Goal: Transaction & Acquisition: Book appointment/travel/reservation

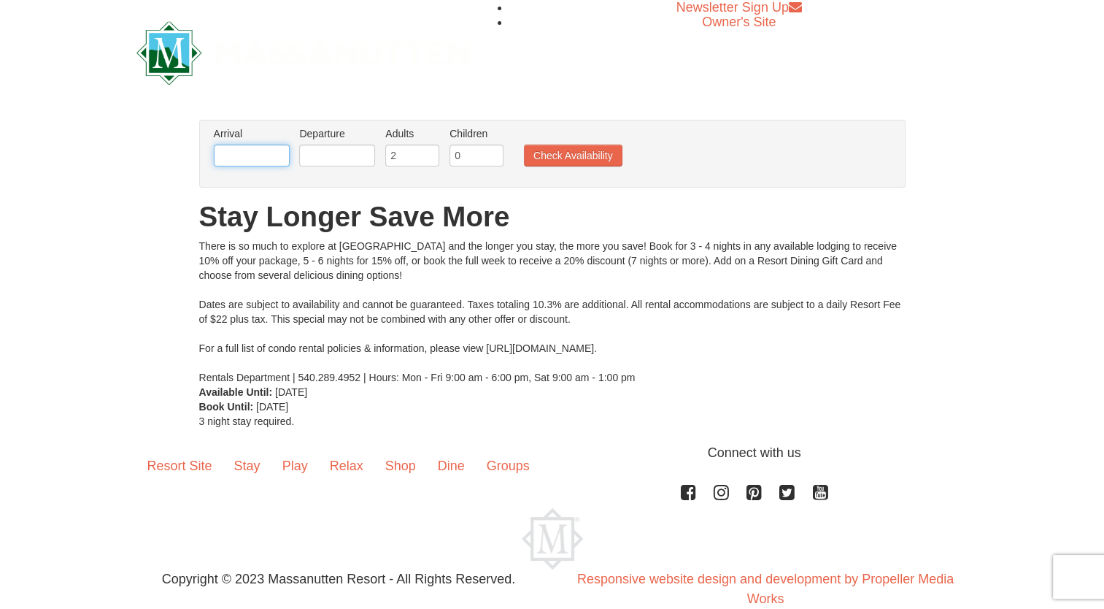
click at [264, 158] on input "text" at bounding box center [252, 156] width 76 height 22
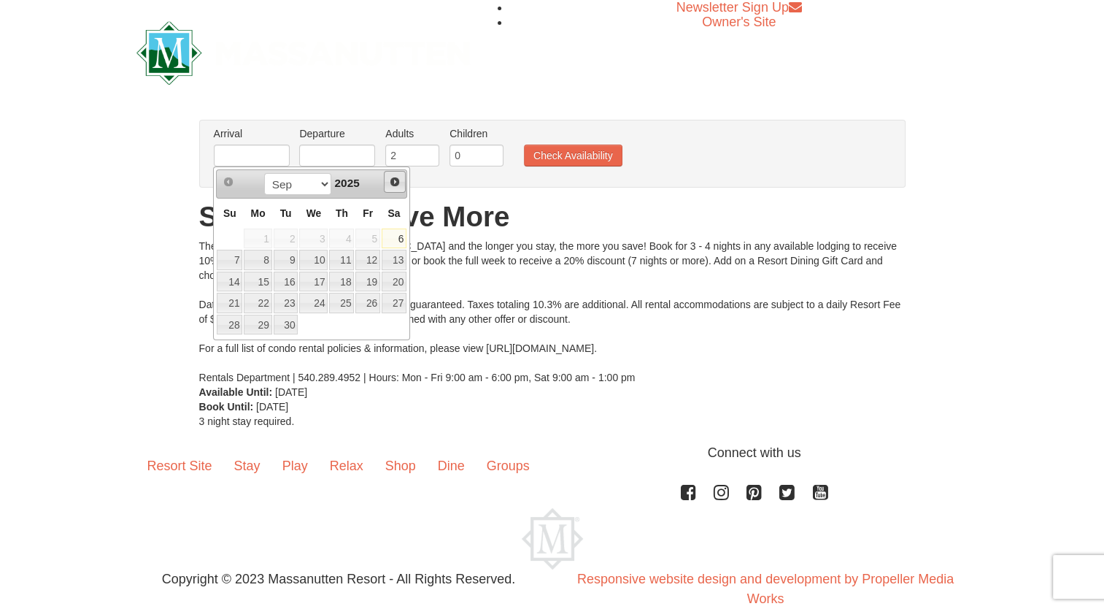
click at [398, 180] on span "Next" at bounding box center [395, 182] width 12 height 12
click at [371, 302] on link "26" at bounding box center [368, 303] width 25 height 20
type input "[DATE]"
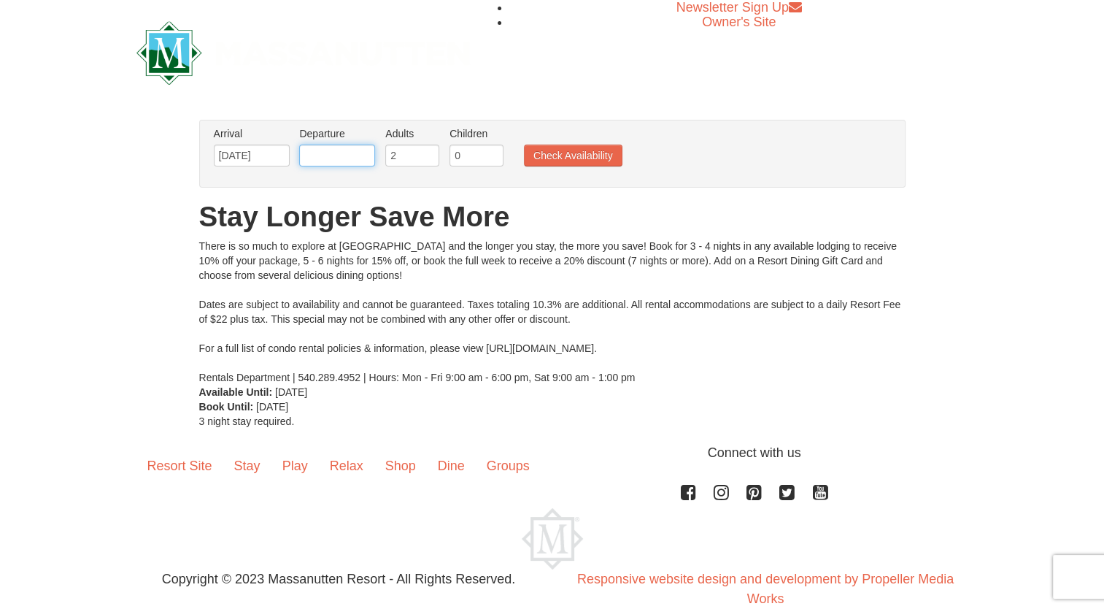
click at [363, 158] on input "text" at bounding box center [337, 156] width 76 height 22
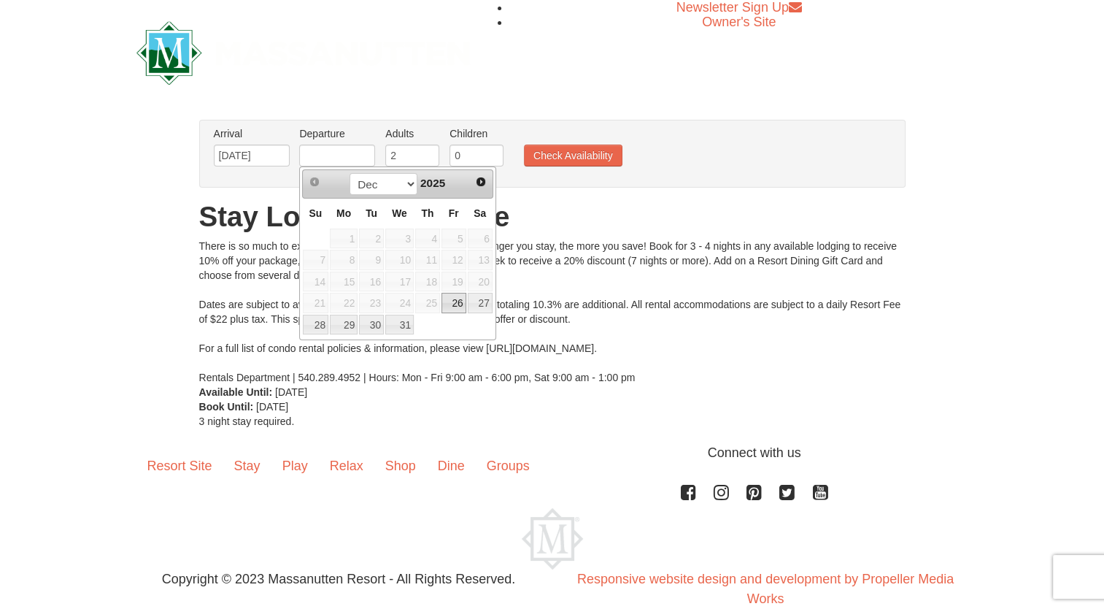
click at [523, 244] on div "There is so much to explore at [GEOGRAPHIC_DATA] and the longer you stay, the m…" at bounding box center [552, 312] width 707 height 146
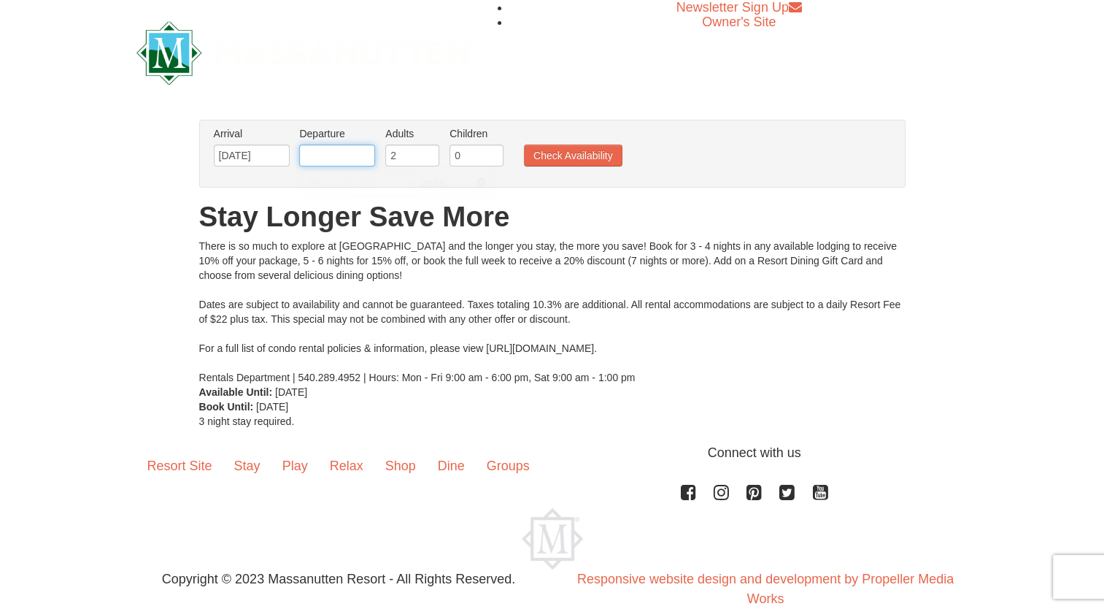
click at [360, 158] on input "text" at bounding box center [337, 156] width 76 height 22
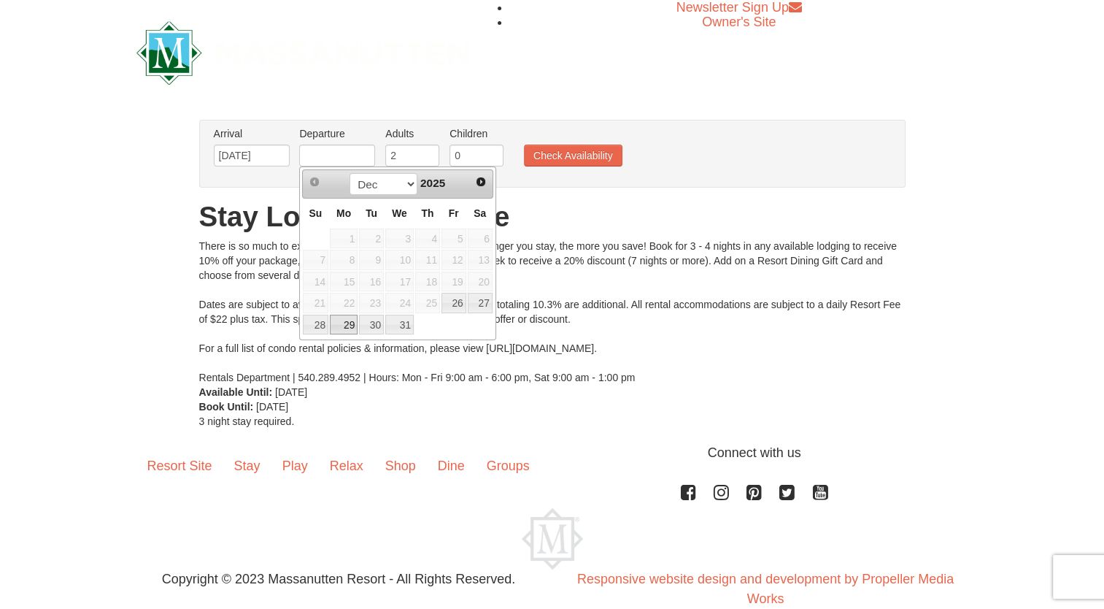
click at [344, 325] on link "29" at bounding box center [344, 325] width 28 height 20
type input "[DATE]"
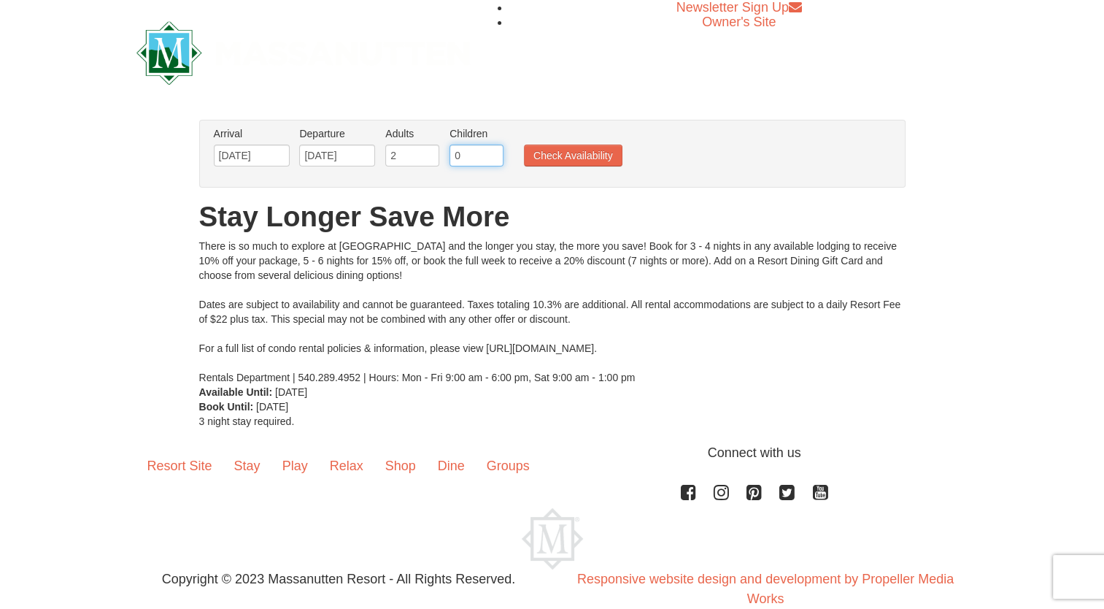
click at [458, 149] on input "0" at bounding box center [477, 156] width 54 height 22
click at [493, 153] on input "1" at bounding box center [477, 156] width 54 height 22
click at [493, 153] on input "2" at bounding box center [477, 156] width 54 height 22
type input "3"
click at [493, 153] on input "3" at bounding box center [477, 156] width 54 height 22
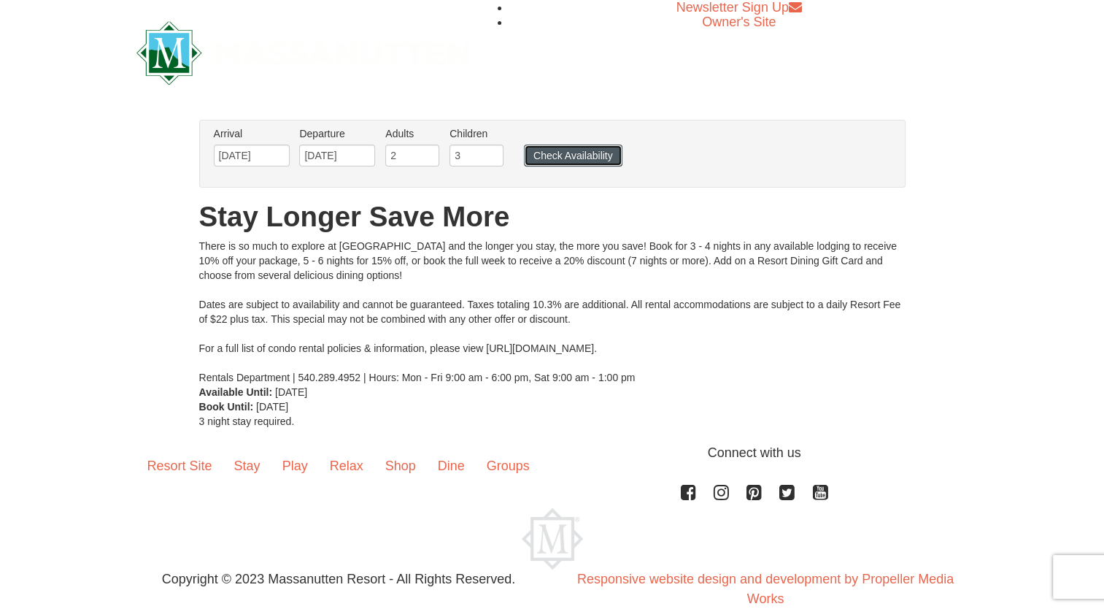
click at [569, 151] on button "Check Availability" at bounding box center [573, 156] width 99 height 22
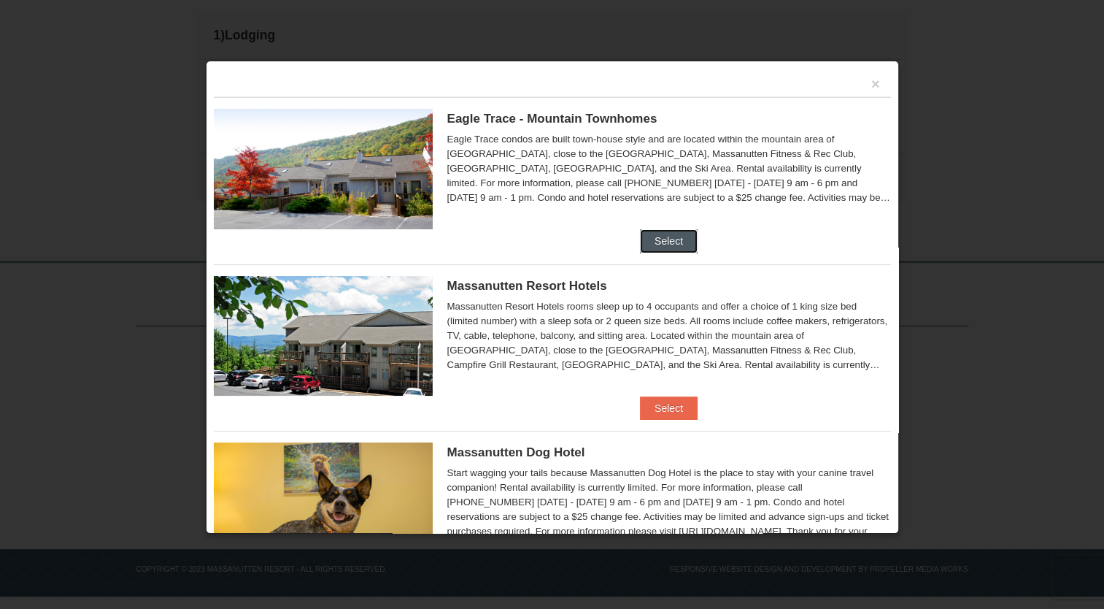
click at [662, 232] on button "Select" at bounding box center [669, 240] width 58 height 23
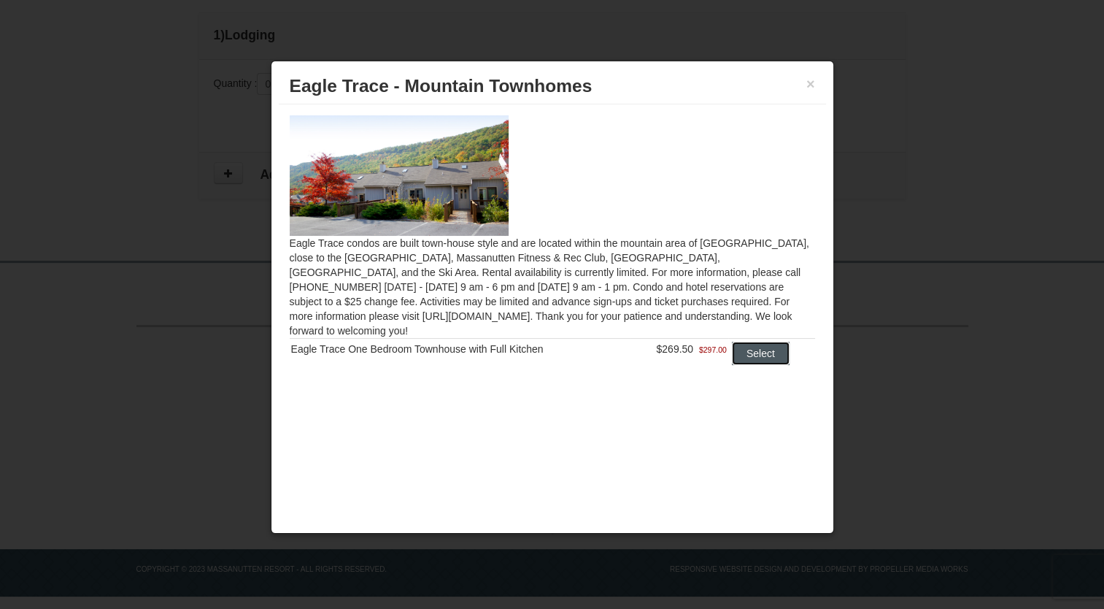
click at [760, 342] on button "Select" at bounding box center [761, 353] width 58 height 23
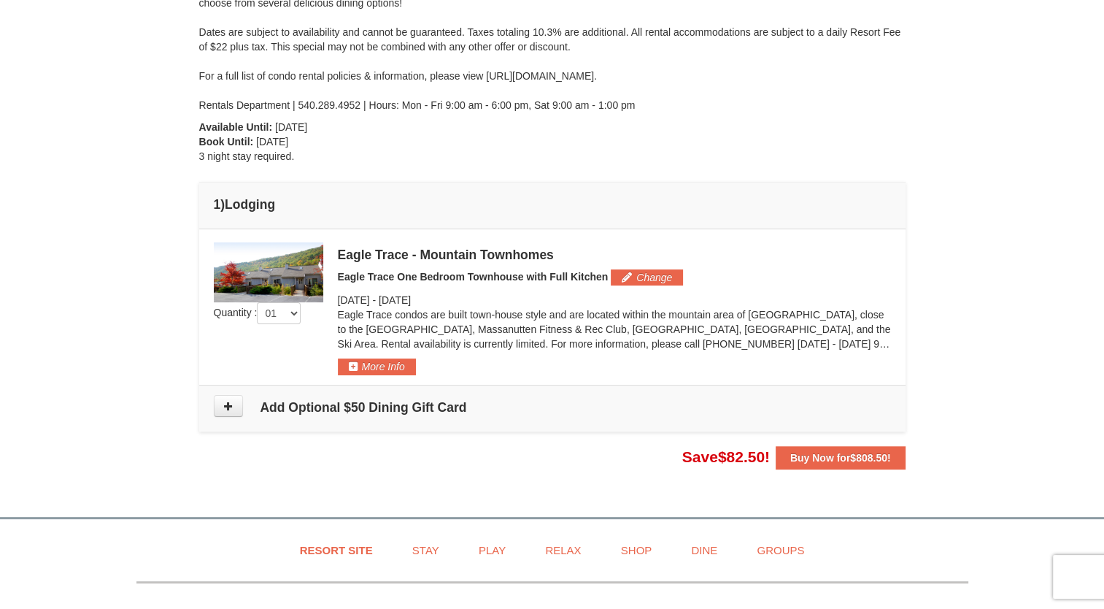
scroll to position [237, 0]
click at [365, 365] on button "More Info" at bounding box center [377, 366] width 78 height 16
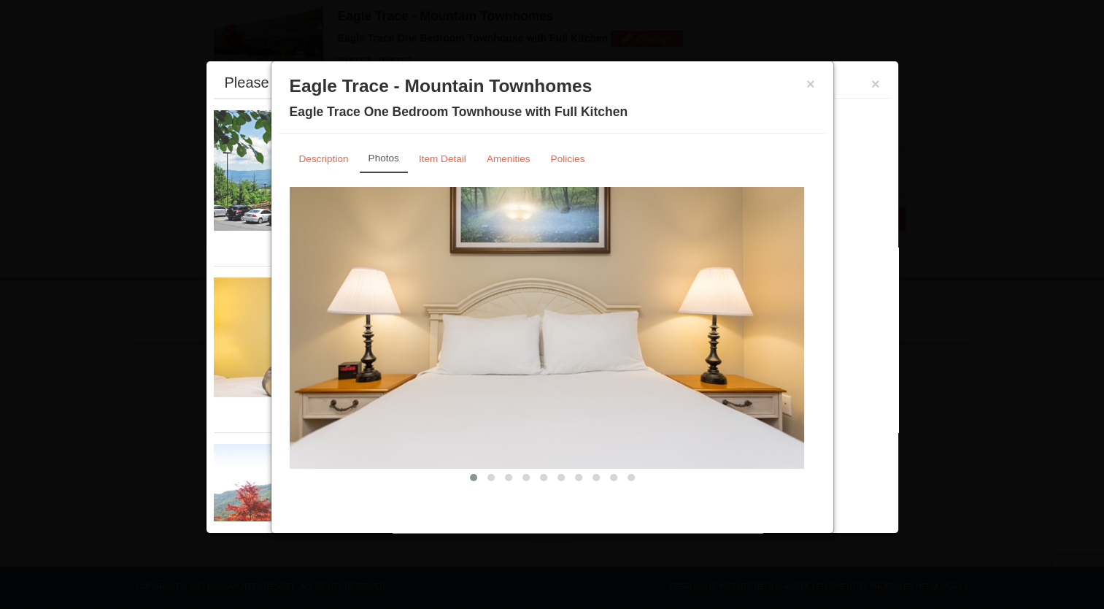
scroll to position [478, 0]
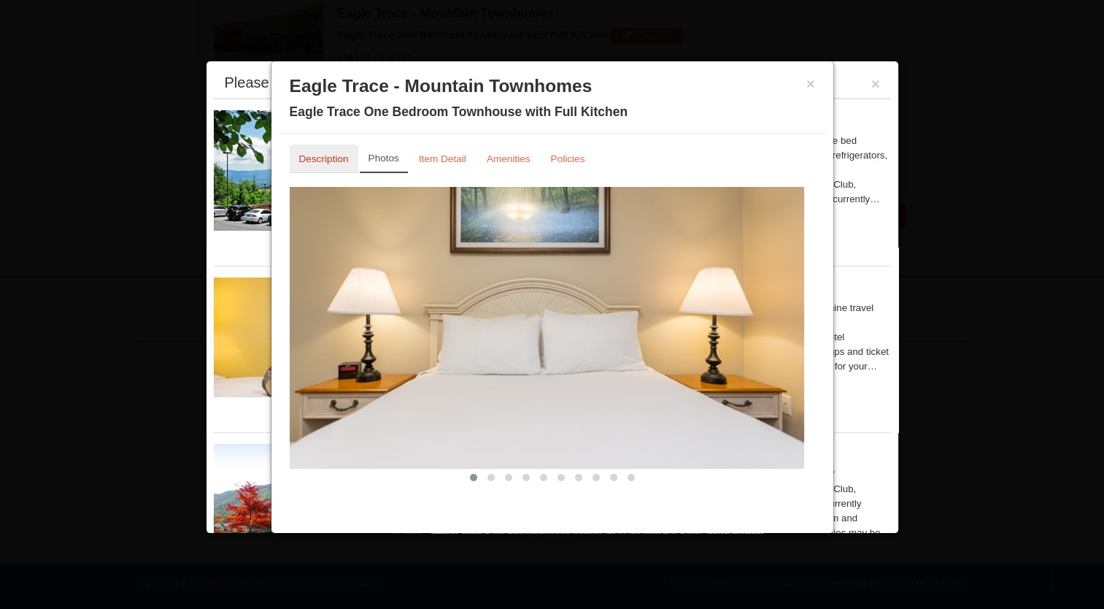
click at [339, 154] on small "Description" at bounding box center [324, 158] width 50 height 11
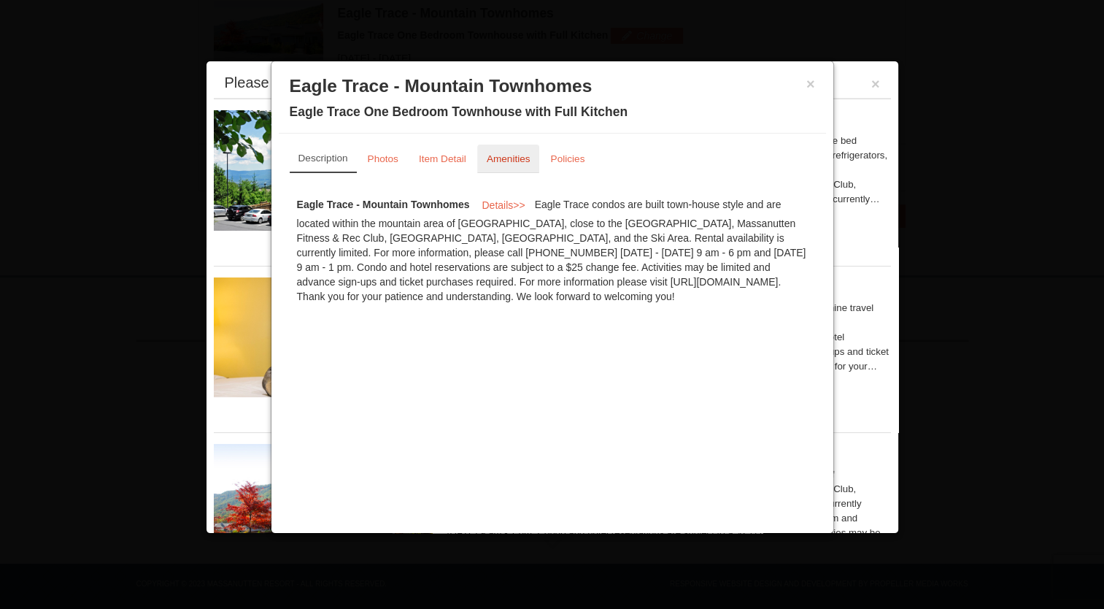
click at [499, 159] on small "Amenities" at bounding box center [509, 158] width 44 height 11
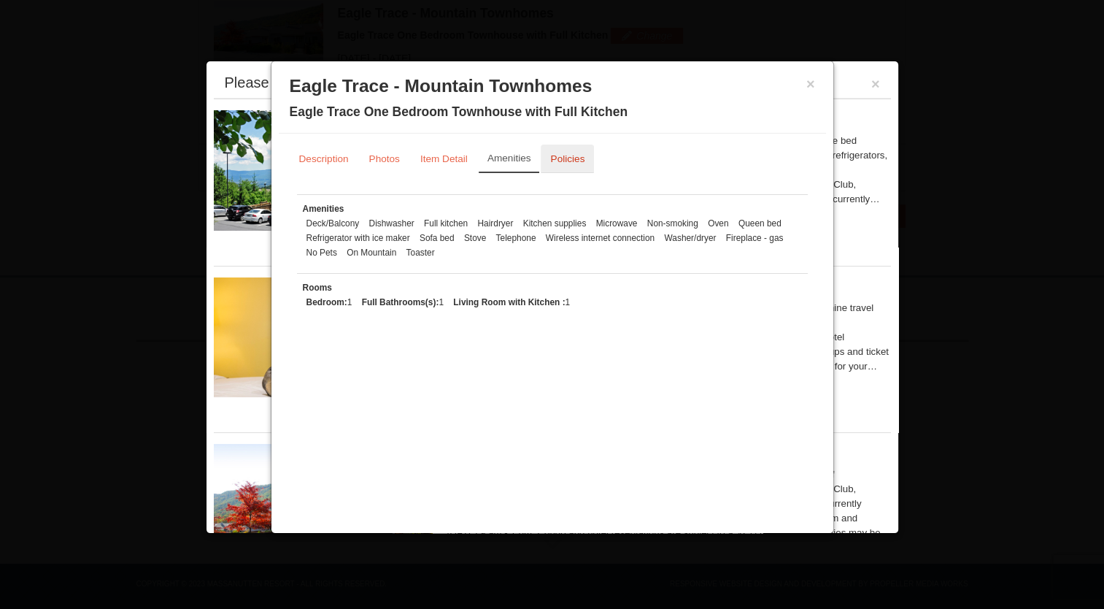
click at [571, 154] on small "Policies" at bounding box center [567, 158] width 34 height 11
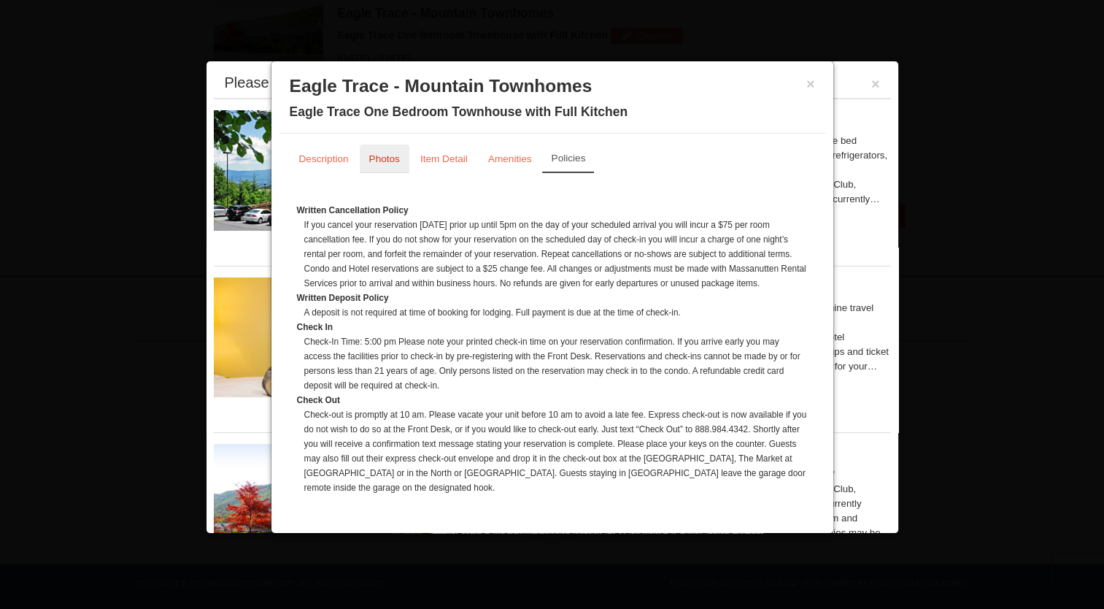
click at [402, 150] on link "Photos" at bounding box center [385, 159] width 50 height 28
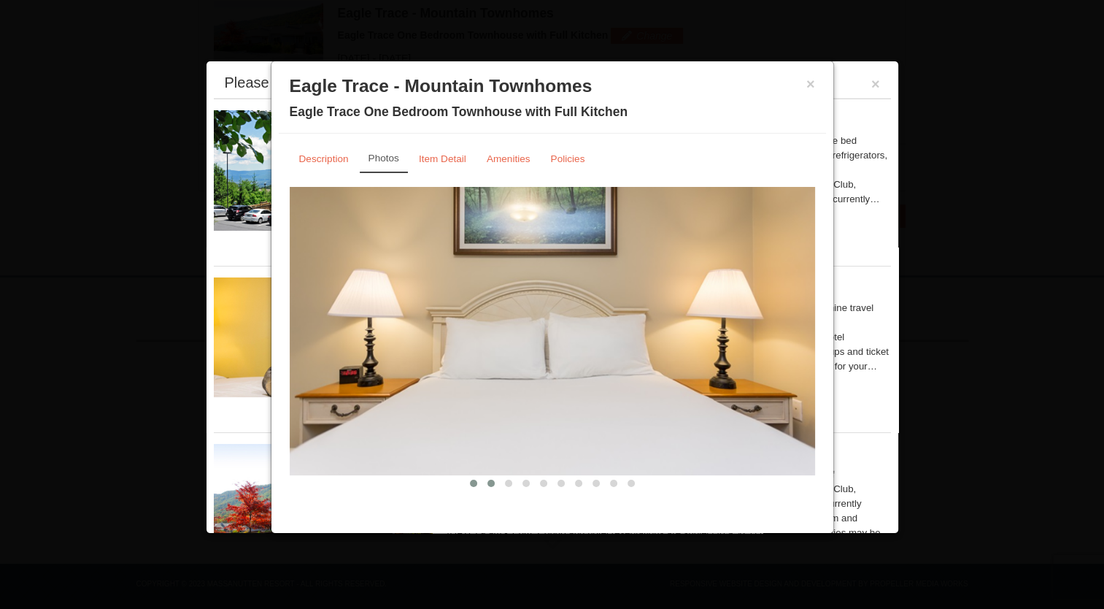
click at [488, 480] on span at bounding box center [491, 483] width 7 height 7
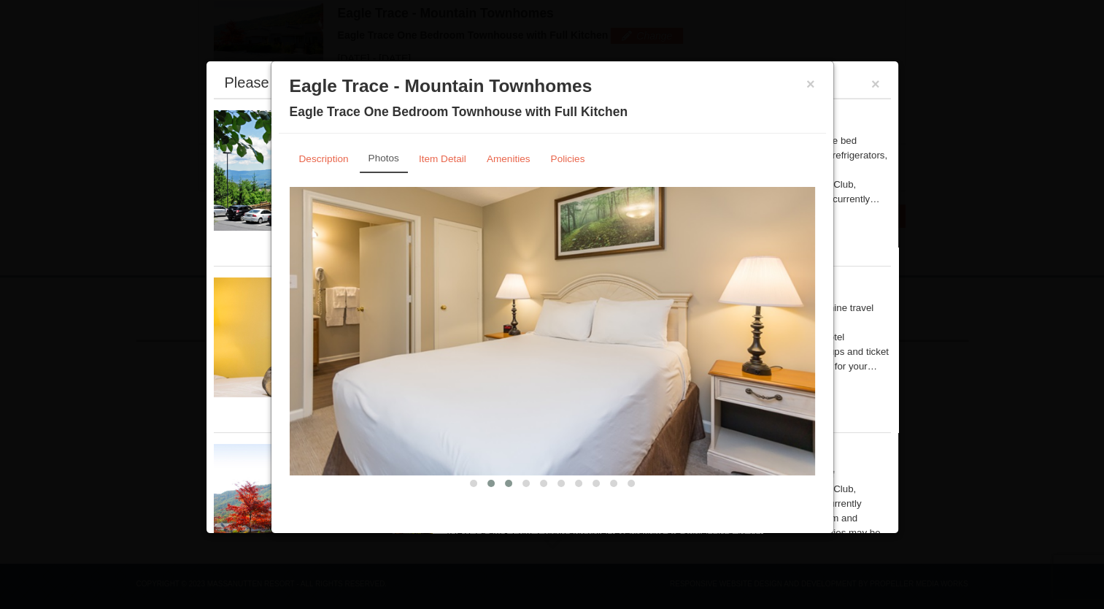
click at [505, 482] on span at bounding box center [508, 483] width 7 height 7
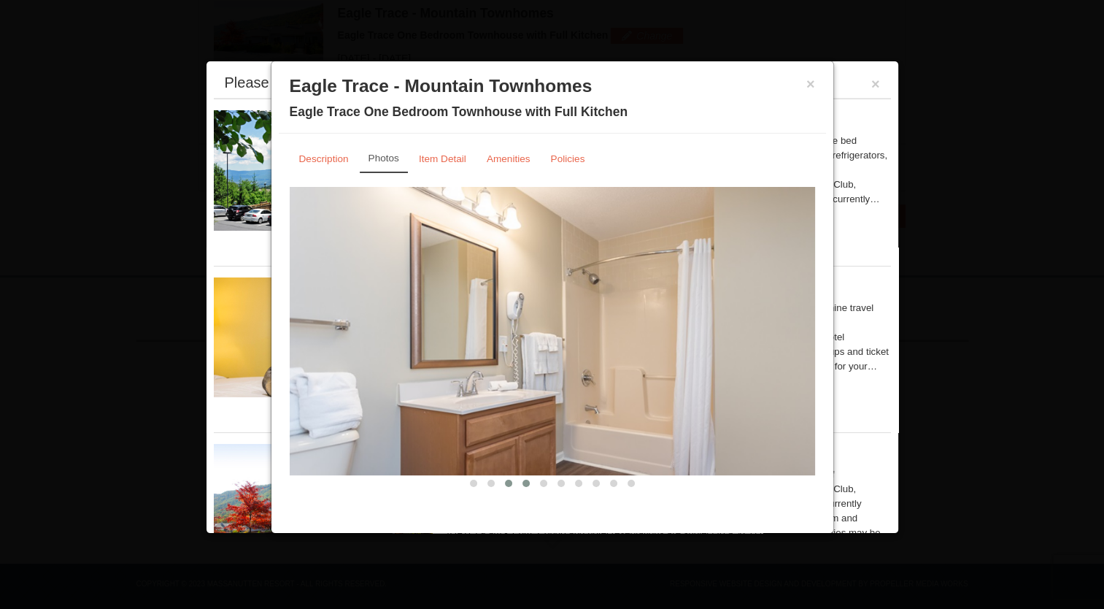
click at [518, 484] on button at bounding box center [527, 483] width 18 height 15
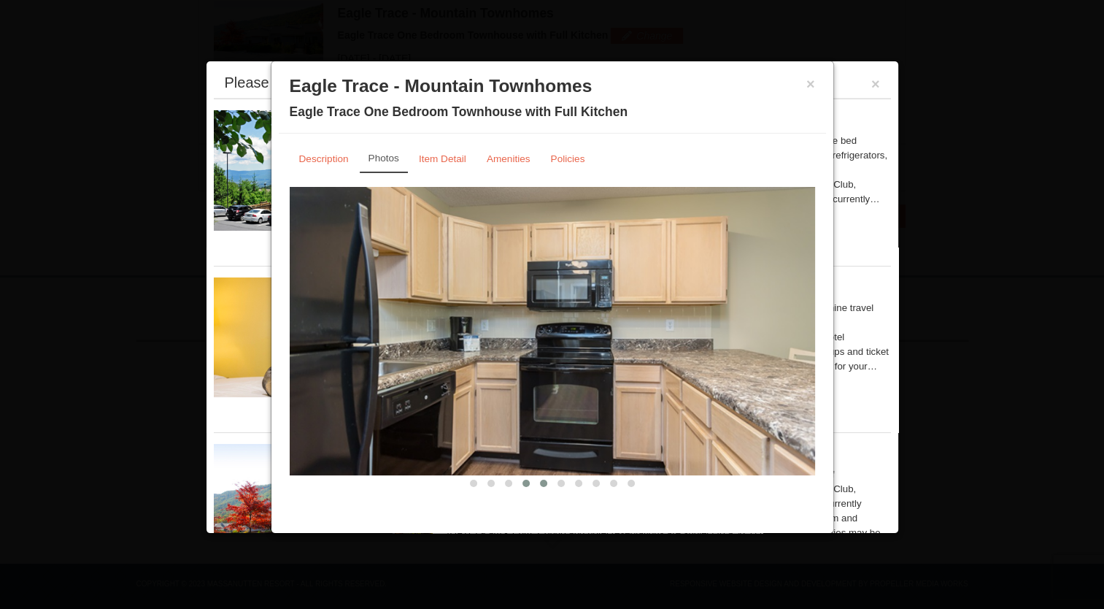
click at [540, 481] on span at bounding box center [543, 483] width 7 height 7
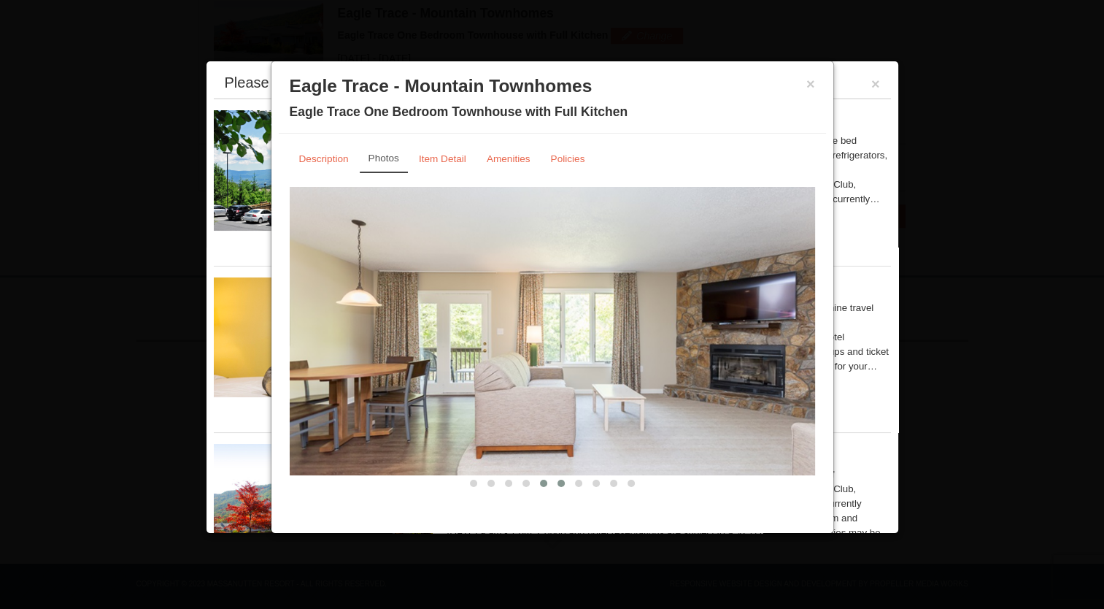
click at [558, 483] on span at bounding box center [561, 483] width 7 height 7
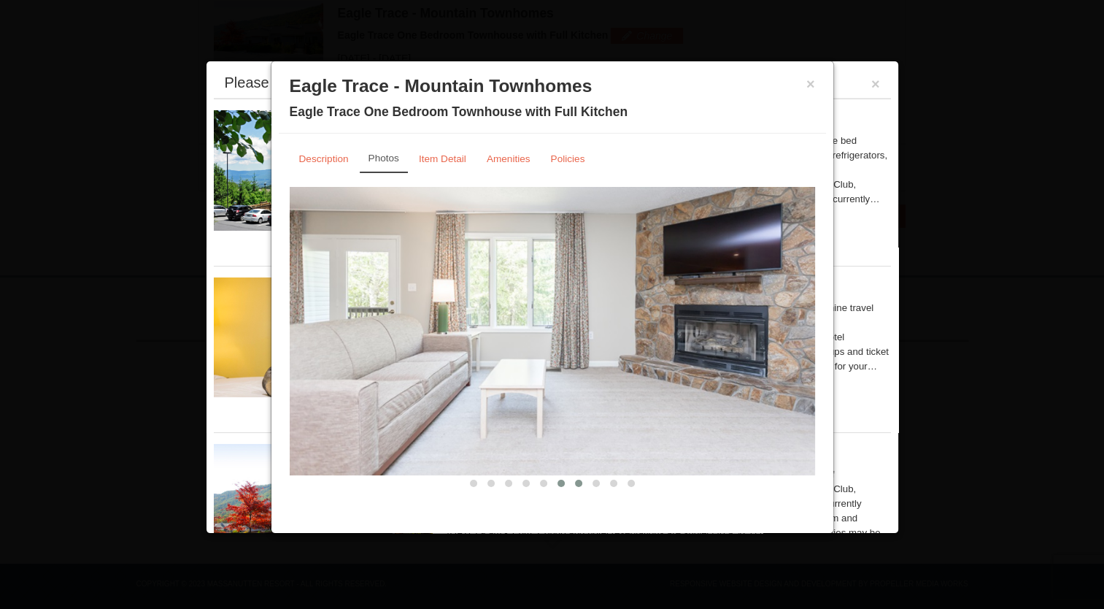
click at [577, 482] on button at bounding box center [579, 483] width 18 height 15
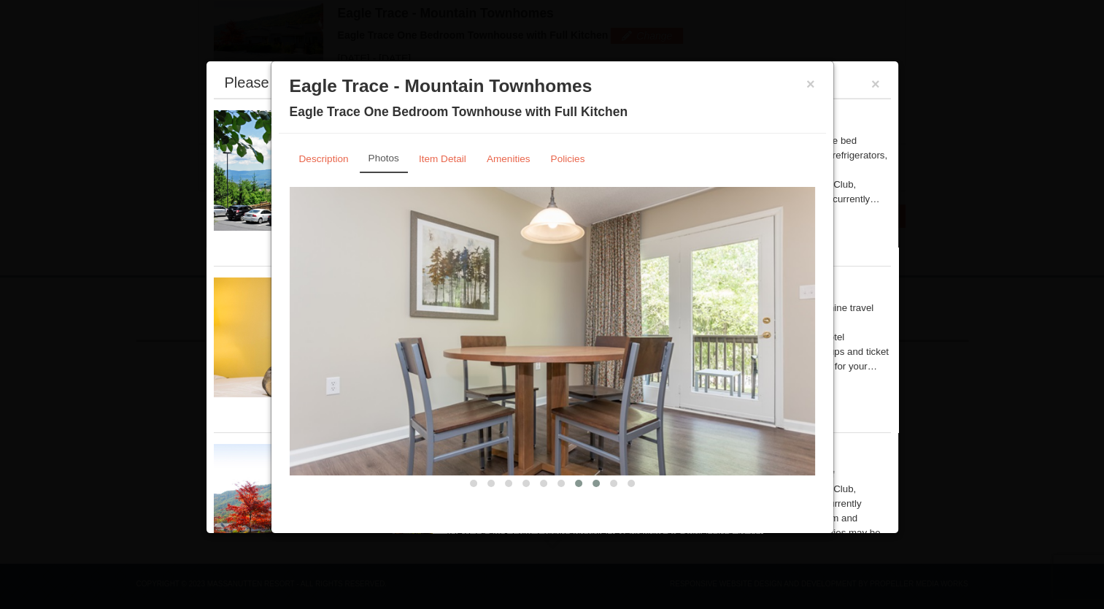
click at [593, 483] on span at bounding box center [596, 483] width 7 height 7
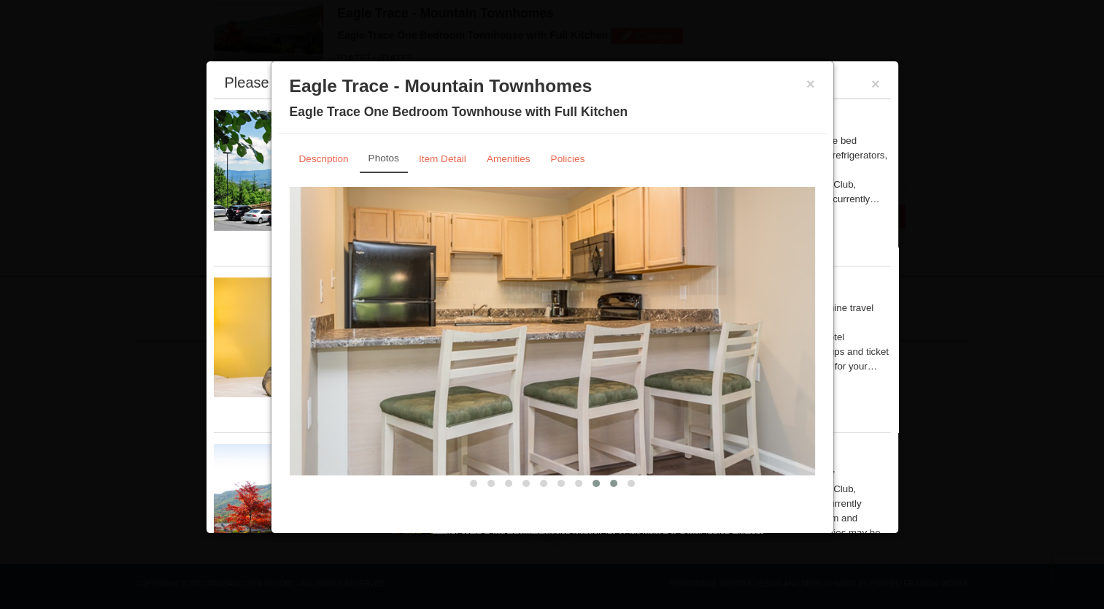
click at [610, 483] on span at bounding box center [613, 483] width 7 height 7
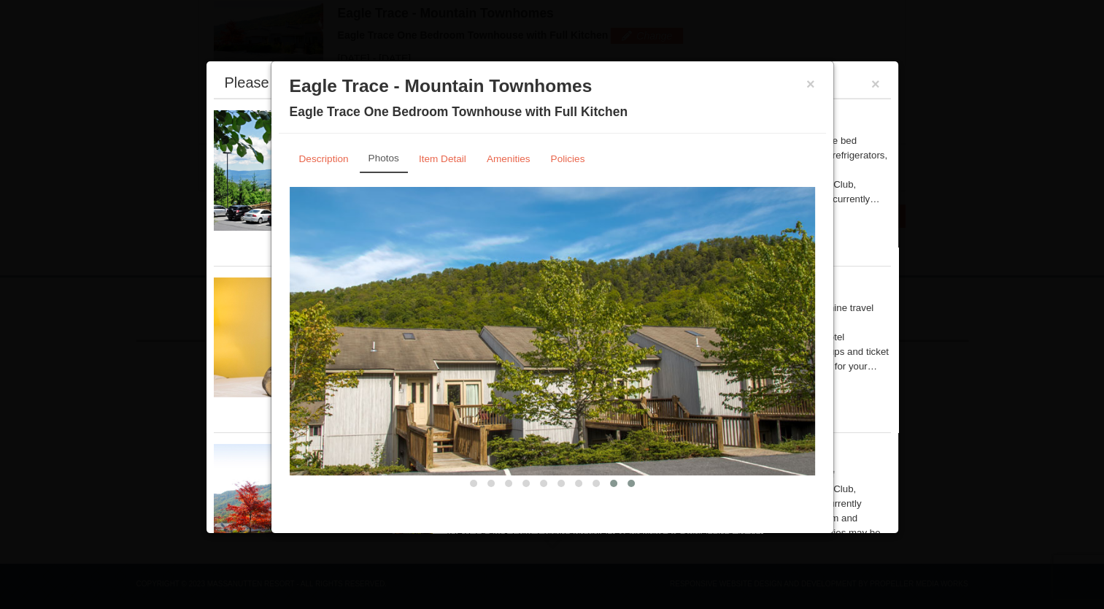
click at [628, 485] on span at bounding box center [631, 483] width 7 height 7
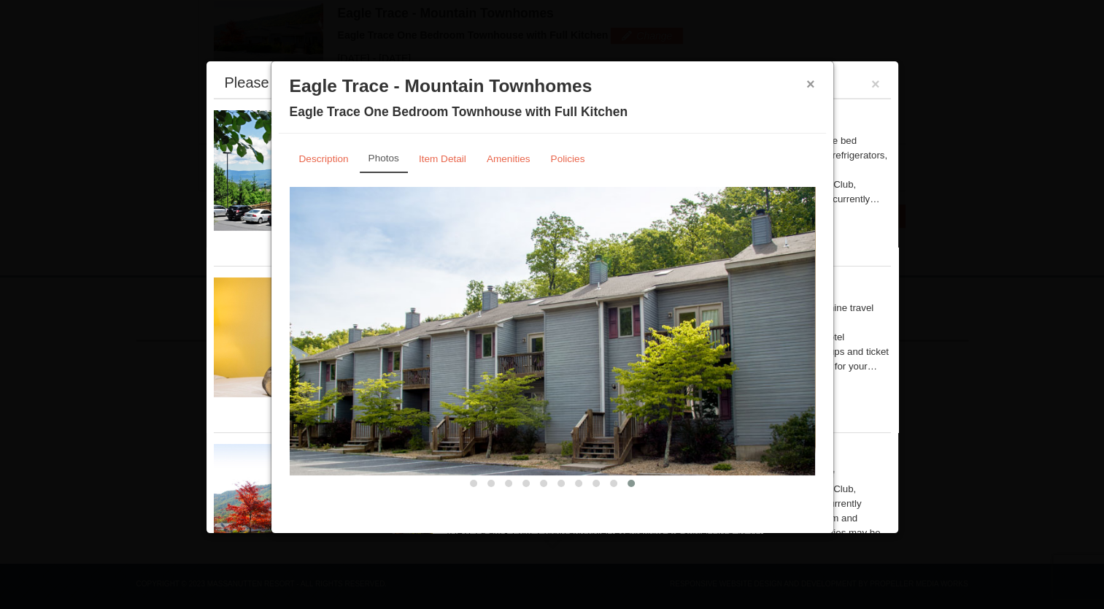
click at [809, 80] on button "×" at bounding box center [811, 84] width 9 height 15
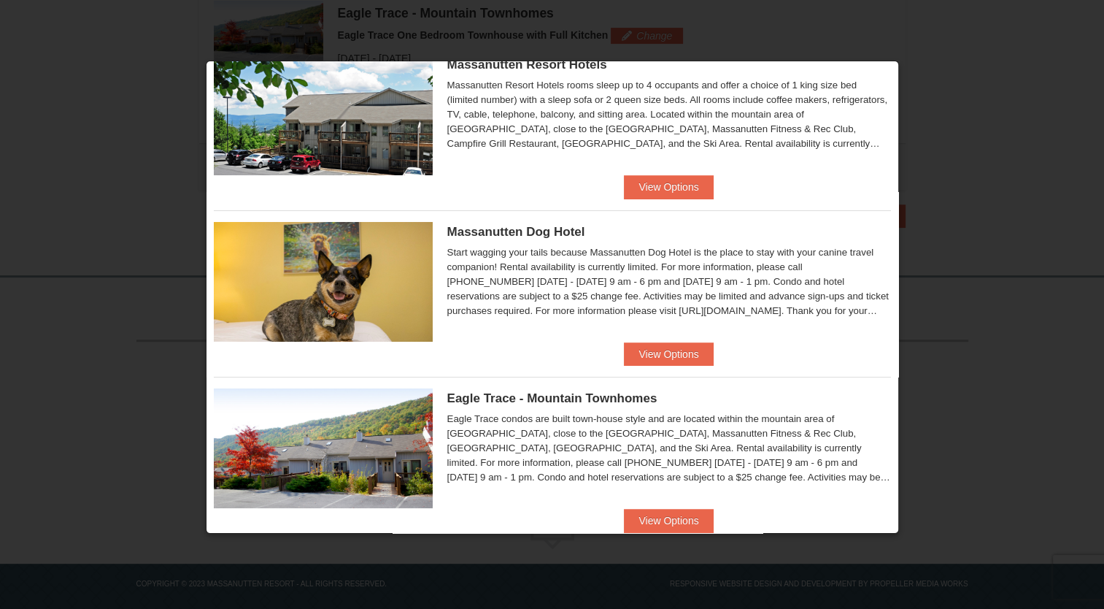
scroll to position [88, 0]
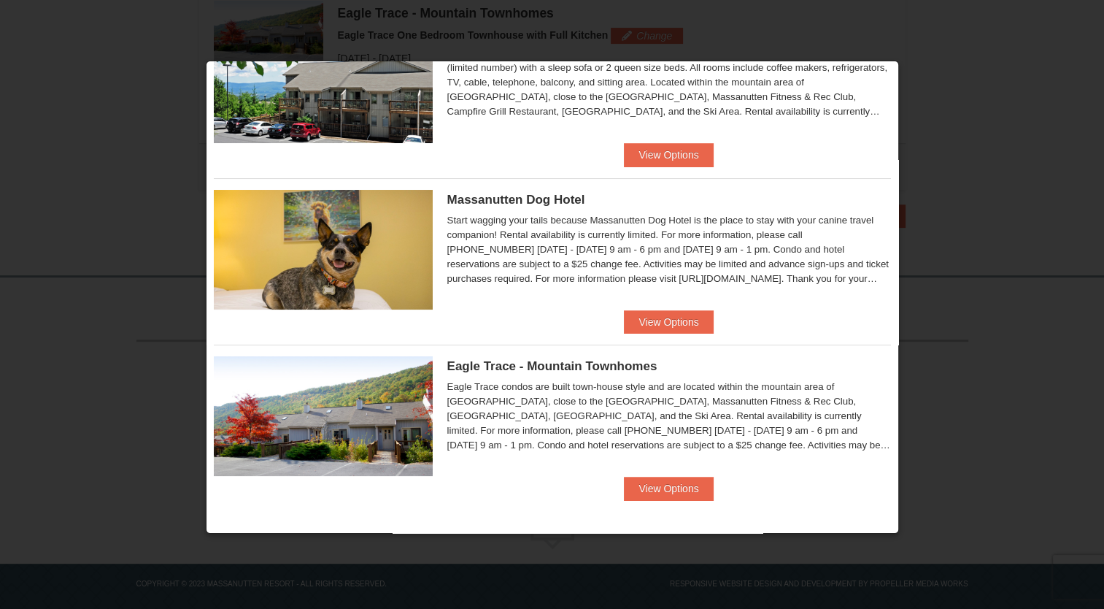
click at [903, 40] on div at bounding box center [552, 304] width 1104 height 609
click at [661, 485] on button "View Options" at bounding box center [668, 488] width 89 height 23
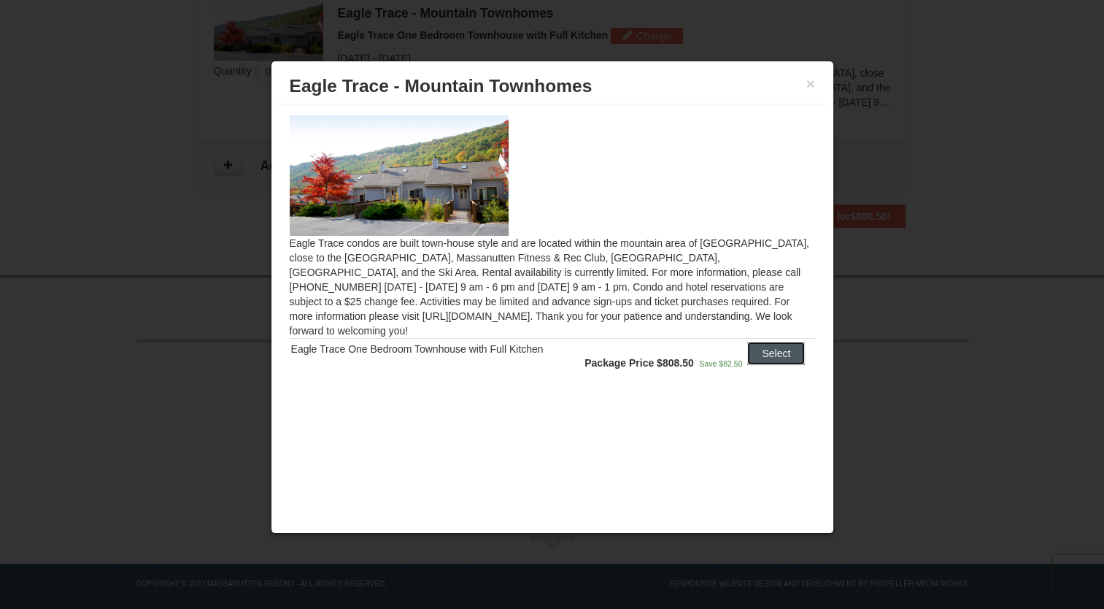
click at [777, 342] on button "Select" at bounding box center [777, 353] width 58 height 23
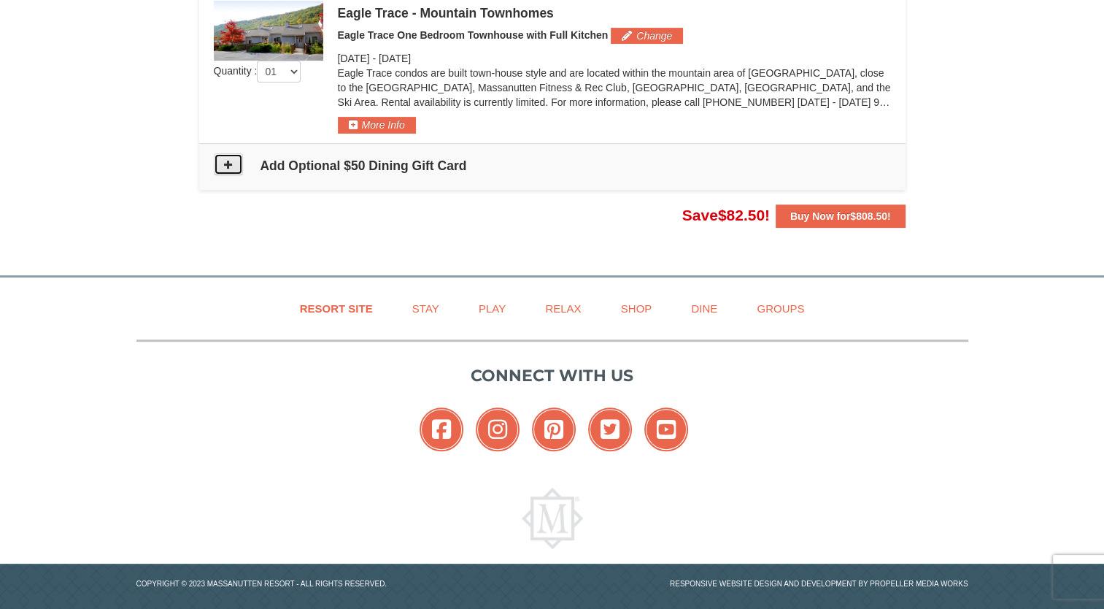
click at [234, 164] on button at bounding box center [228, 164] width 29 height 22
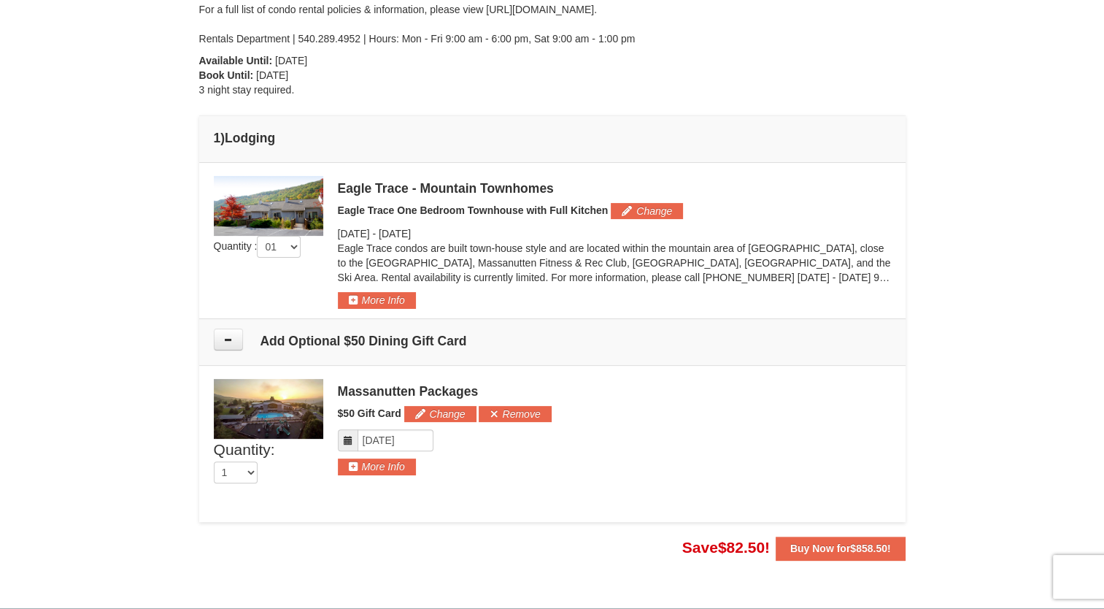
scroll to position [304, 0]
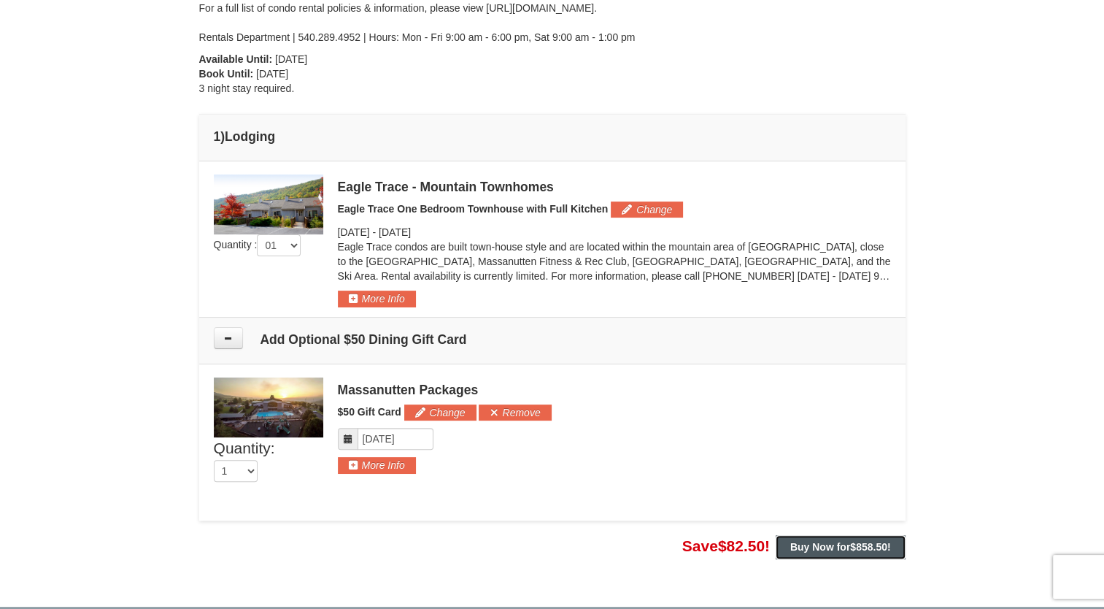
click at [844, 543] on strong "Buy Now for $858.50 !" at bounding box center [841, 547] width 101 height 12
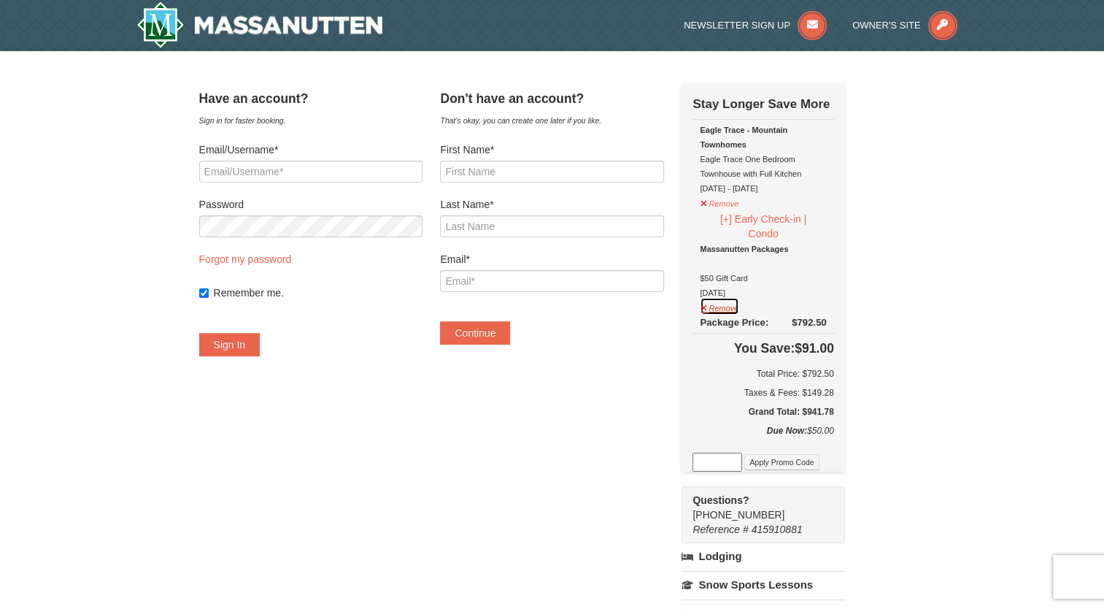
click at [724, 302] on button "Remove" at bounding box center [719, 306] width 39 height 18
